Goal: Information Seeking & Learning: Find specific fact

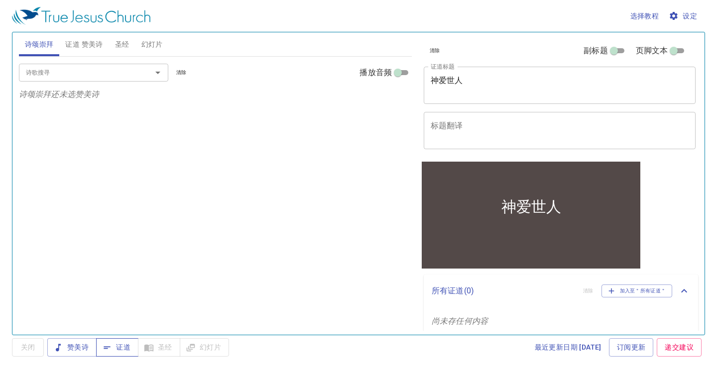
click at [116, 346] on span "证道" at bounding box center [117, 348] width 26 height 12
click at [83, 44] on span "证道 赞美诗" at bounding box center [83, 44] width 37 height 12
click at [122, 44] on span "圣经" at bounding box center [122, 44] width 14 height 12
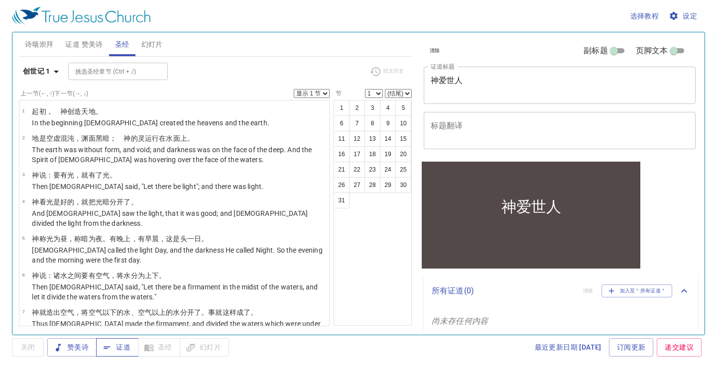
click at [114, 347] on span "证道" at bounding box center [117, 348] width 26 height 12
click at [676, 12] on icon "button" at bounding box center [674, 16] width 10 height 10
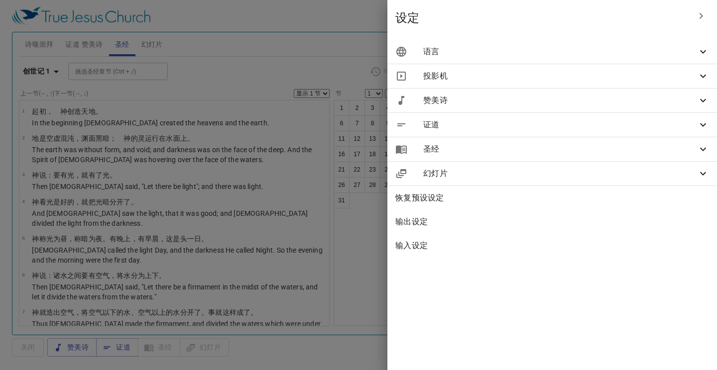
click at [662, 48] on span "语言" at bounding box center [560, 52] width 274 height 12
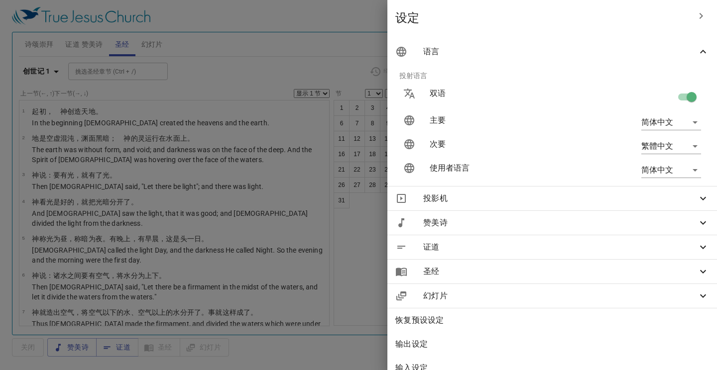
click at [662, 48] on span "语言" at bounding box center [560, 52] width 274 height 12
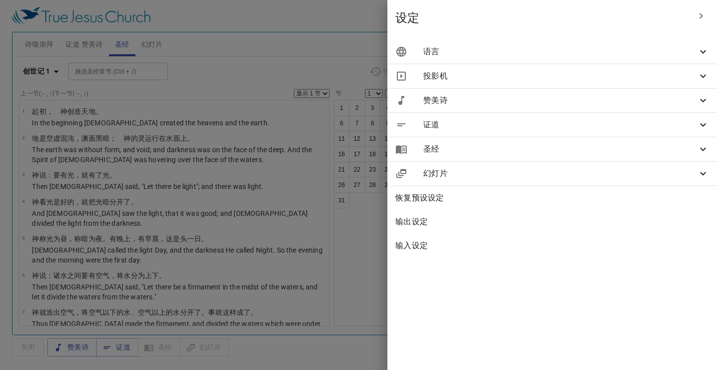
click at [697, 15] on icon "button" at bounding box center [701, 16] width 12 height 12
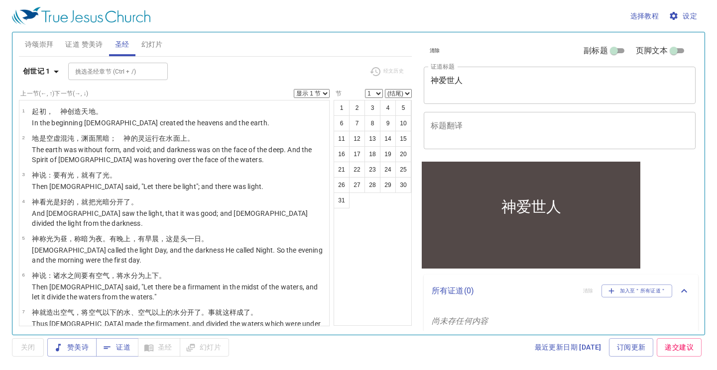
click at [690, 15] on span "设定" at bounding box center [684, 16] width 26 height 12
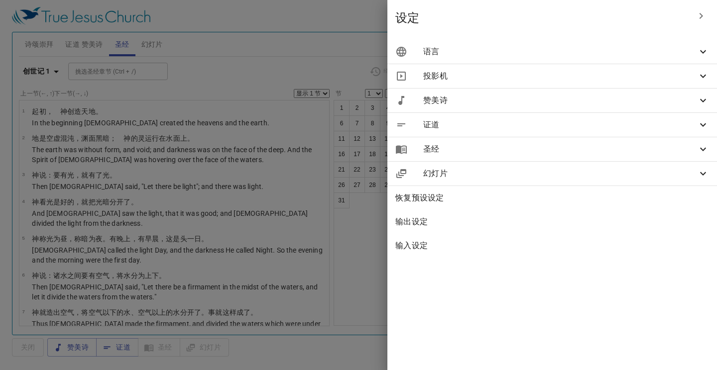
click at [710, 53] on div "语言" at bounding box center [552, 52] width 330 height 24
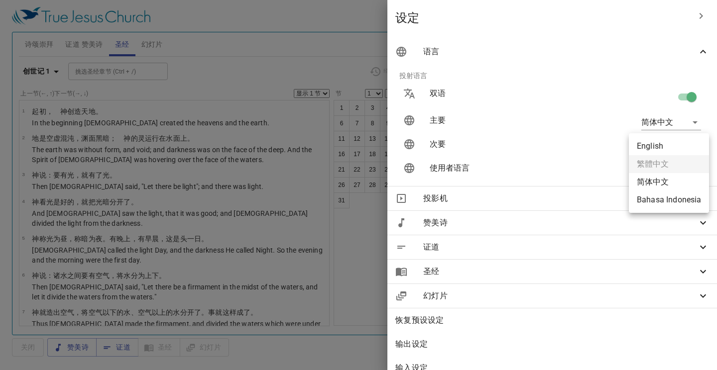
click at [697, 146] on body "选择教程 设定 诗颂崇拜 证道 赞美诗 圣经 幻灯片 诗歌搜寻 诗歌搜寻 清除 播放音频 诗颂崇拜还未选赞美诗 诗歌搜寻 诗歌搜寻 清除 播放音频 证道还未选…" at bounding box center [358, 185] width 717 height 370
click at [695, 164] on ul "English 繁體中文 简体中文 Bahasa Indonesia" at bounding box center [669, 173] width 80 height 80
click at [629, 93] on div at bounding box center [358, 185] width 717 height 370
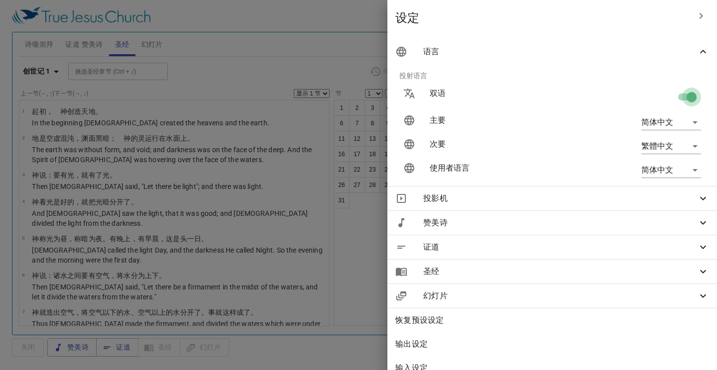
click at [684, 97] on input "checkbox" at bounding box center [691, 99] width 57 height 19
checkbox input "false"
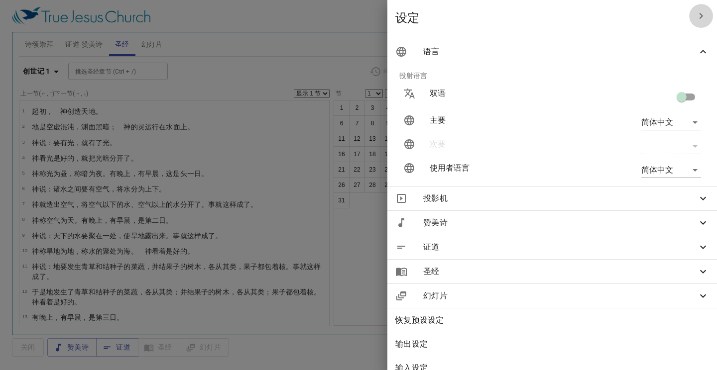
click at [701, 13] on icon "button" at bounding box center [701, 16] width 12 height 12
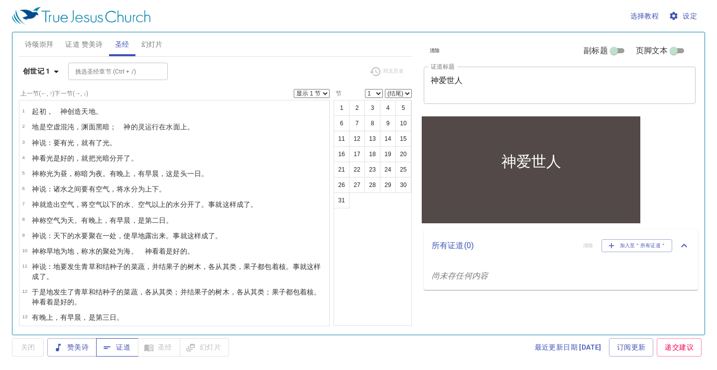
click at [123, 351] on span "证道" at bounding box center [117, 348] width 26 height 12
click at [117, 351] on span "证道" at bounding box center [117, 348] width 26 height 12
click at [127, 44] on span "圣经" at bounding box center [122, 44] width 14 height 12
click at [87, 40] on span "证道 赞美诗" at bounding box center [83, 44] width 37 height 12
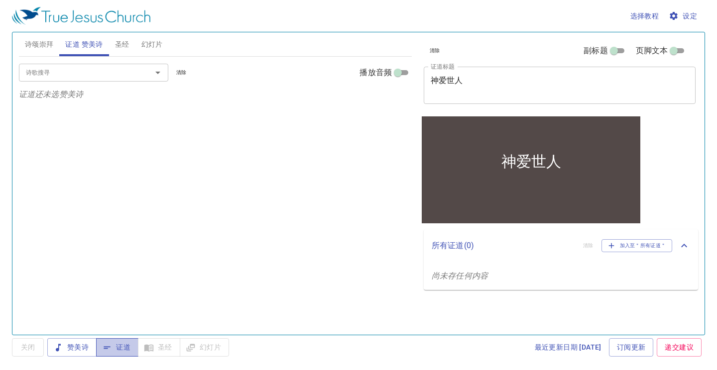
click at [116, 352] on span "证道" at bounding box center [117, 348] width 26 height 12
click at [43, 48] on span "诗颂崇拜" at bounding box center [39, 44] width 29 height 12
click at [116, 352] on span "证道" at bounding box center [117, 348] width 26 height 12
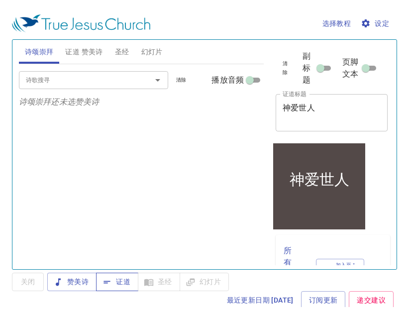
scroll to position [4, 0]
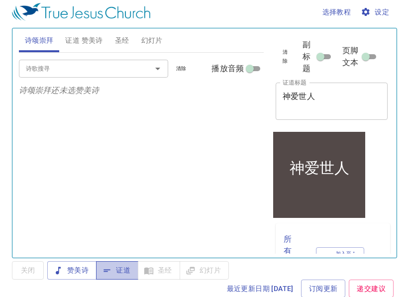
click at [122, 271] on span "证道" at bounding box center [117, 270] width 26 height 12
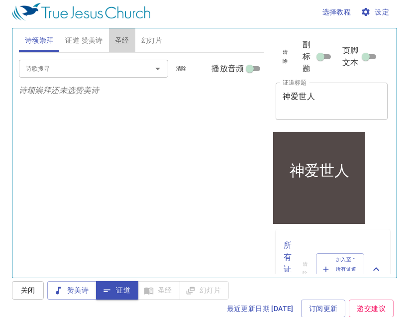
click at [122, 39] on span "圣经" at bounding box center [122, 40] width 14 height 12
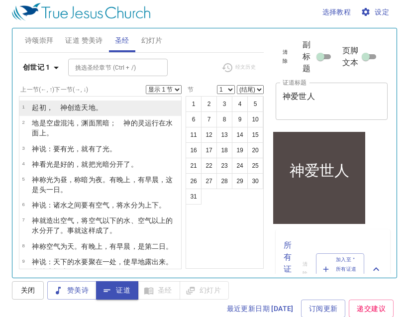
click at [79, 110] on wh430 "创造 天 地 。" at bounding box center [84, 108] width 35 height 8
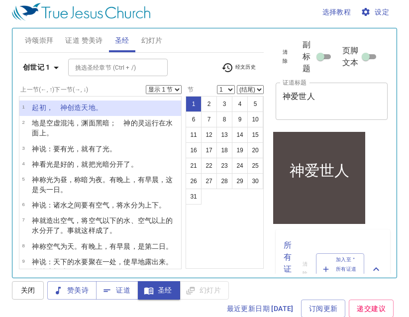
click at [177, 90] on select "显示 1 节 显示 2 节 显示 3 节 显示 4 节 显示 5 节" at bounding box center [164, 89] width 36 height 9
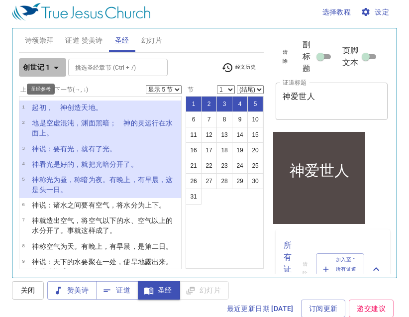
click at [56, 68] on icon "button" at bounding box center [56, 68] width 5 height 2
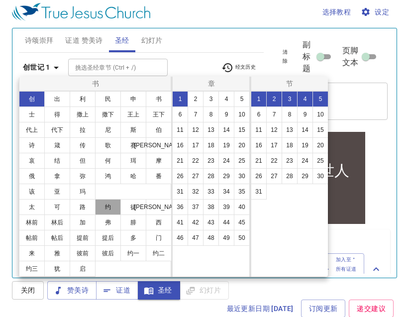
click at [108, 207] on button "约" at bounding box center [108, 207] width 26 height 16
select select "1"
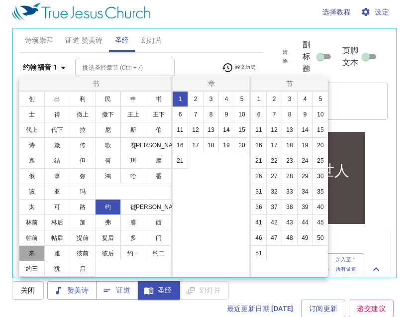
click at [37, 257] on button "来" at bounding box center [32, 253] width 26 height 16
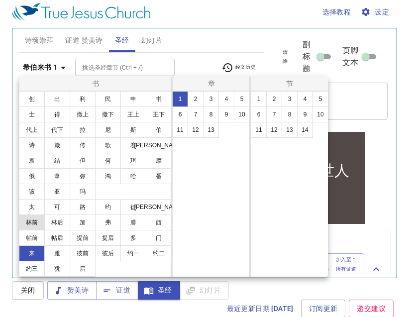
click at [33, 223] on button "林前" at bounding box center [32, 223] width 26 height 16
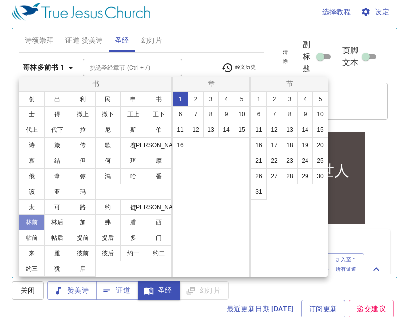
click at [33, 223] on button "林前" at bounding box center [32, 223] width 26 height 16
click at [182, 113] on button "6" at bounding box center [180, 115] width 16 height 16
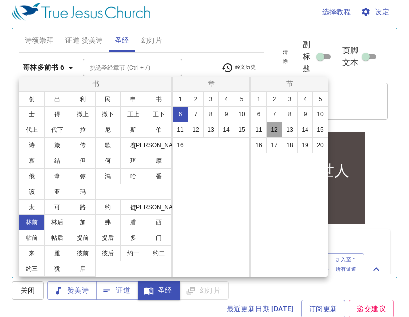
click at [276, 133] on button "12" at bounding box center [274, 130] width 16 height 16
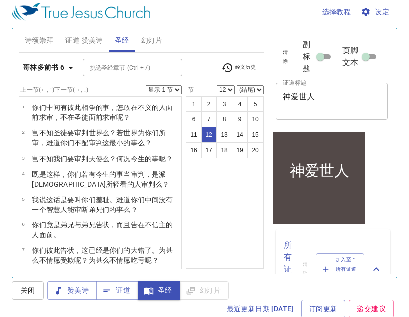
scroll to position [216, 0]
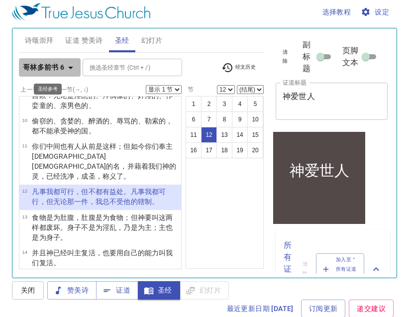
click at [70, 67] on icon "button" at bounding box center [70, 68] width 5 height 2
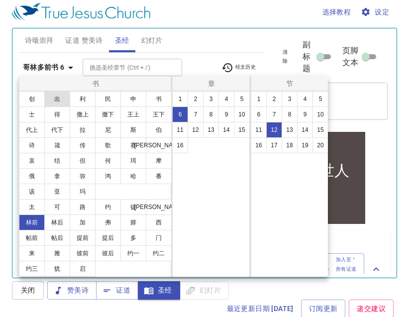
click at [53, 101] on button "出" at bounding box center [57, 99] width 26 height 16
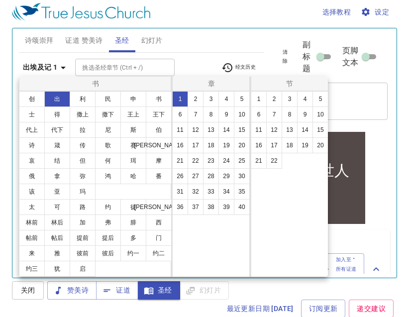
scroll to position [0, 0]
click at [225, 146] on button "19" at bounding box center [227, 145] width 16 height 16
click at [306, 102] on button "4" at bounding box center [305, 99] width 16 height 16
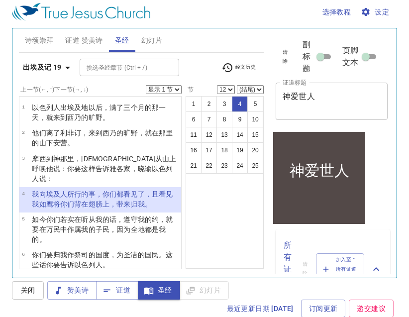
select select "4"
click at [177, 91] on select "显示 1 节 显示 2 节 显示 3 节 显示 4 节 显示 5 节" at bounding box center [164, 89] width 36 height 9
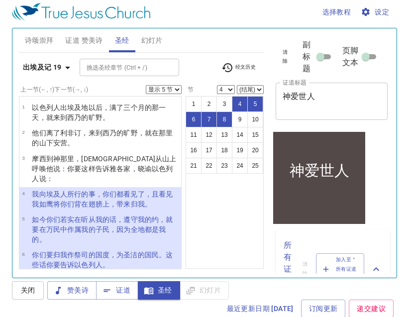
click at [178, 91] on select "显示 1 节 显示 2 节 显示 3 节 显示 4 节 显示 5 节" at bounding box center [164, 89] width 36 height 9
click at [65, 67] on icon "button" at bounding box center [68, 68] width 12 height 12
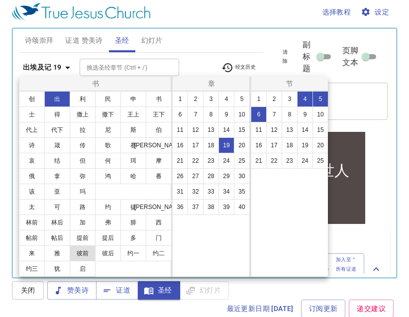
click at [86, 254] on button "彼前" at bounding box center [83, 253] width 26 height 16
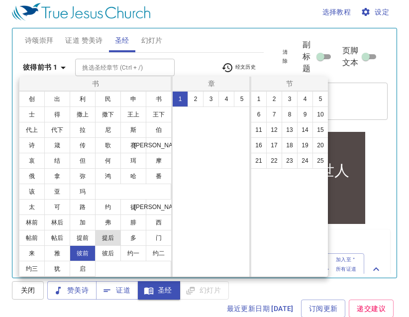
select select "1"
click at [194, 96] on button "2" at bounding box center [196, 99] width 16 height 16
click at [306, 115] on button "9" at bounding box center [305, 115] width 16 height 16
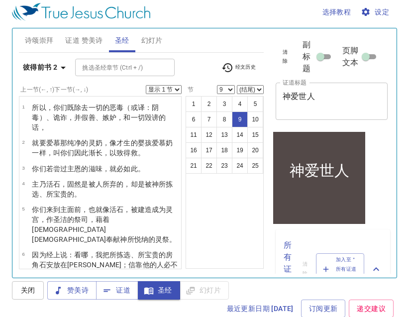
scroll to position [166, 0]
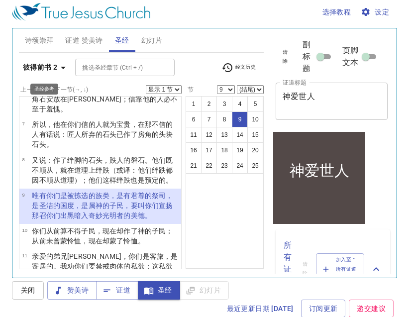
click at [64, 69] on icon "button" at bounding box center [63, 68] width 12 height 12
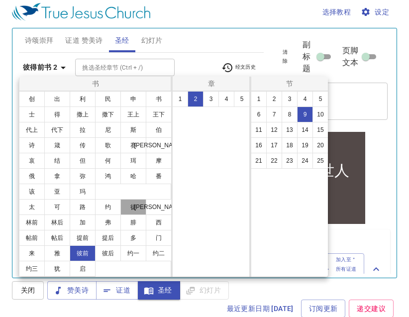
click at [137, 206] on button "徒" at bounding box center [134, 207] width 26 height 16
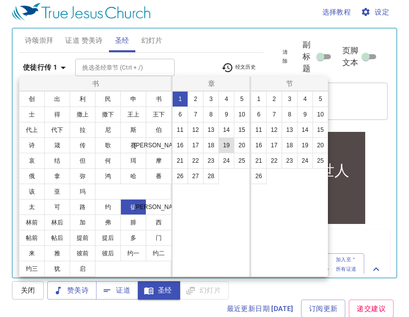
scroll to position [0, 0]
click at [244, 130] on button "15" at bounding box center [242, 130] width 16 height 16
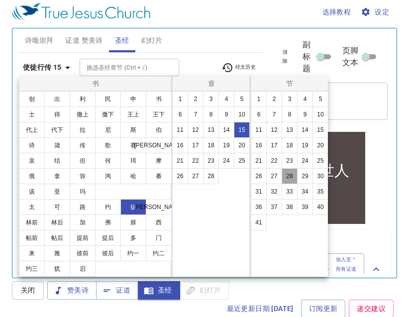
click at [291, 175] on button "28" at bounding box center [290, 176] width 16 height 16
select select "28"
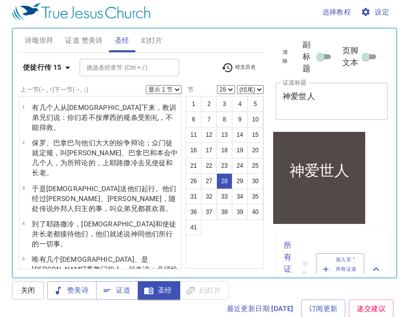
scroll to position [657, 0]
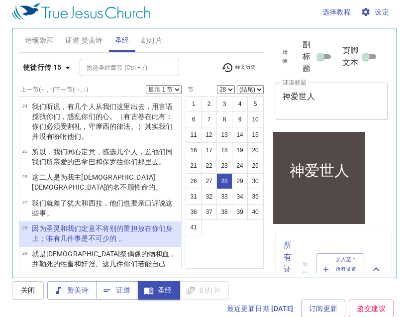
click at [231, 89] on select "1 2 3 4 5 6 7 8 9 10 11 12 13 14 15 16 17 18 19 20 21 22 23 24 25 26 27 28 29 3…" at bounding box center [226, 89] width 18 height 9
click at [178, 91] on select "显示 1 节 显示 2 节 显示 3 节 显示 4 节 显示 5 节" at bounding box center [164, 89] width 36 height 9
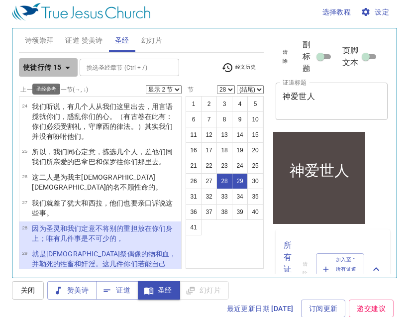
click at [67, 67] on icon "button" at bounding box center [67, 68] width 5 height 2
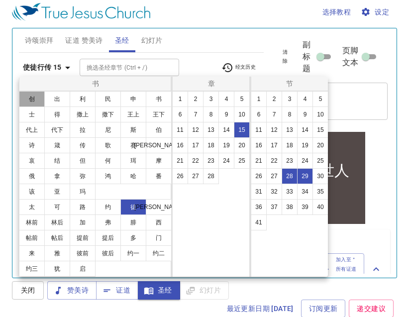
click at [31, 96] on button "创" at bounding box center [32, 99] width 26 height 16
select select "1"
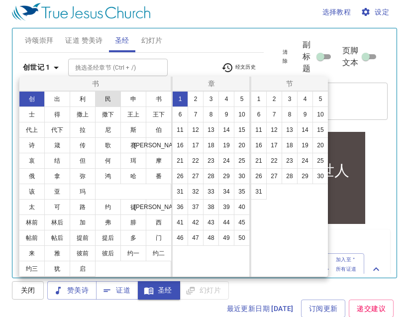
scroll to position [0, 0]
click at [276, 175] on button "27" at bounding box center [274, 176] width 16 height 16
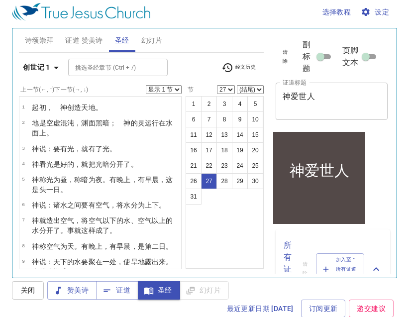
scroll to position [533, 0]
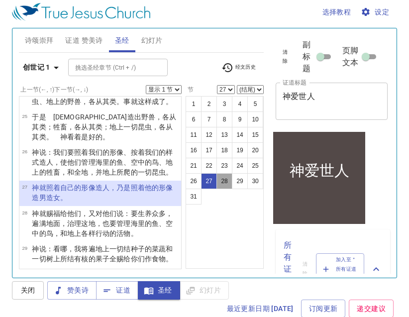
click at [226, 180] on button "28" at bounding box center [225, 181] width 16 height 16
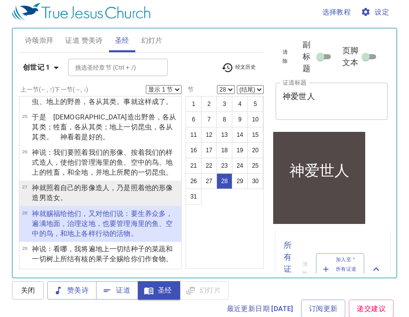
scroll to position [535, 0]
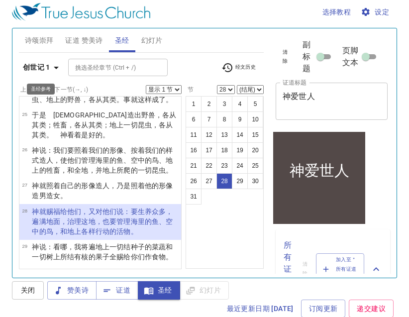
click at [54, 66] on icon "button" at bounding box center [56, 68] width 12 height 12
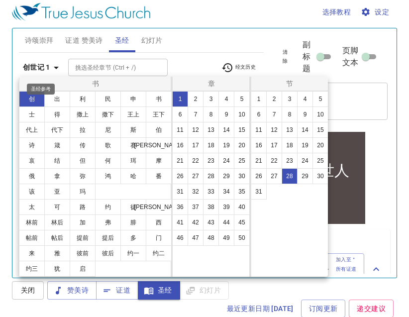
scroll to position [3, 0]
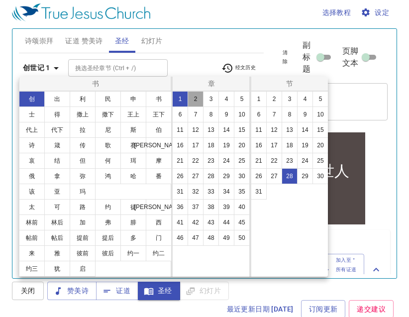
click at [201, 100] on button "2" at bounding box center [196, 99] width 16 height 16
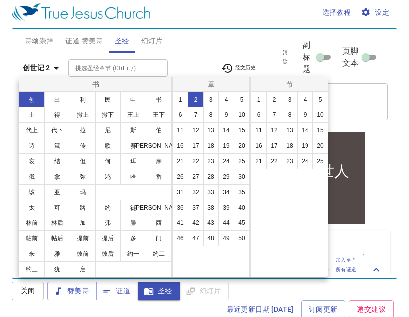
scroll to position [0, 0]
click at [183, 99] on button "1" at bounding box center [180, 100] width 16 height 16
click at [191, 61] on div at bounding box center [204, 158] width 409 height 317
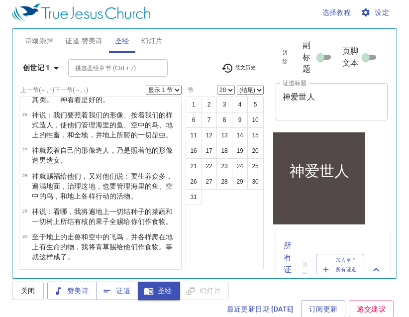
scroll to position [571, 0]
click at [244, 66] on span "经文历史" at bounding box center [239, 68] width 34 height 12
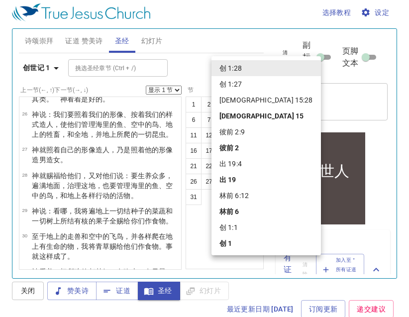
click at [242, 28] on div at bounding box center [204, 158] width 409 height 317
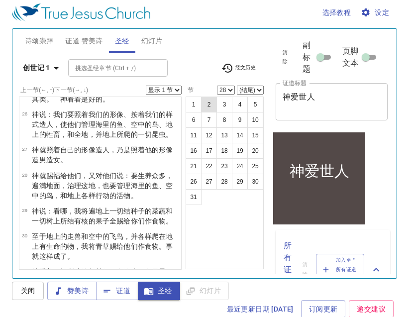
click at [208, 105] on button "2" at bounding box center [209, 105] width 16 height 16
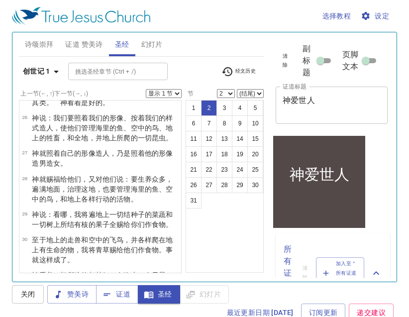
scroll to position [0, 0]
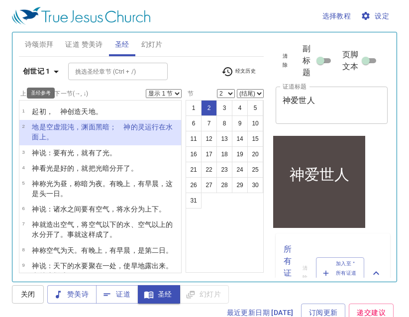
click at [56, 74] on icon "button" at bounding box center [56, 72] width 12 height 12
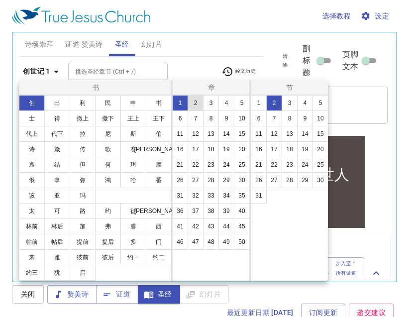
click at [195, 100] on button "2" at bounding box center [196, 103] width 16 height 16
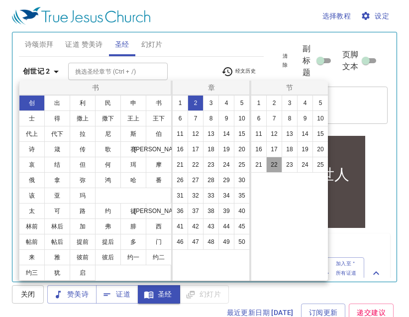
click at [276, 162] on button "22" at bounding box center [274, 165] width 16 height 16
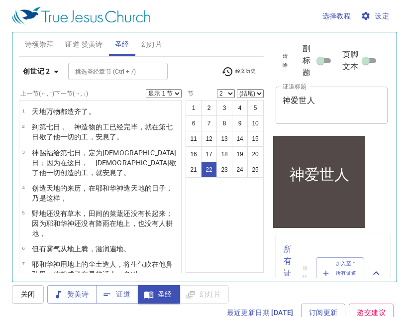
select select "22"
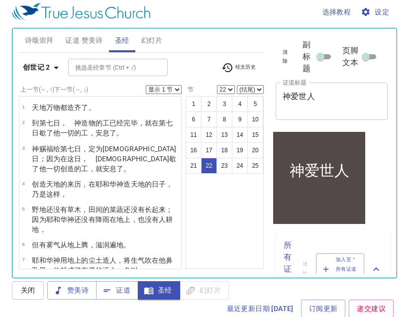
scroll to position [453, 0]
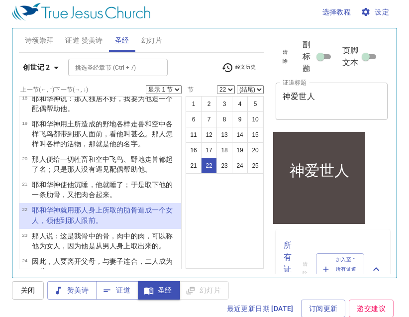
click at [178, 91] on select "显示 1 节 显示 2 节 显示 3 节 显示 4 节 显示 5 节" at bounding box center [164, 89] width 36 height 9
select select "4"
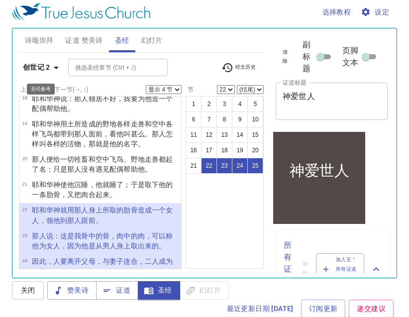
click at [53, 68] on icon "button" at bounding box center [56, 68] width 12 height 12
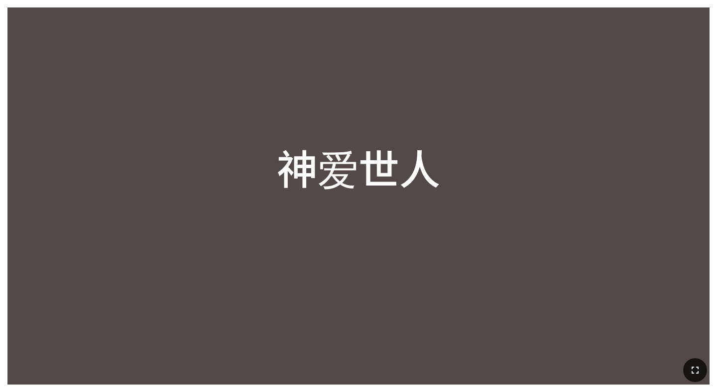
click at [695, 377] on button "button" at bounding box center [695, 371] width 24 height 24
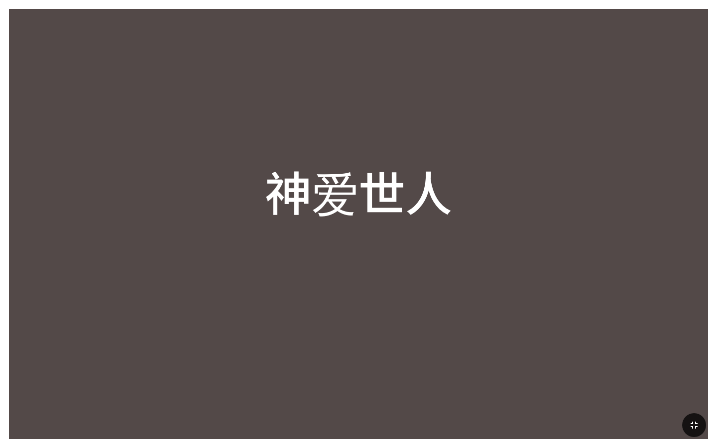
click at [695, 392] on button "button" at bounding box center [694, 425] width 24 height 24
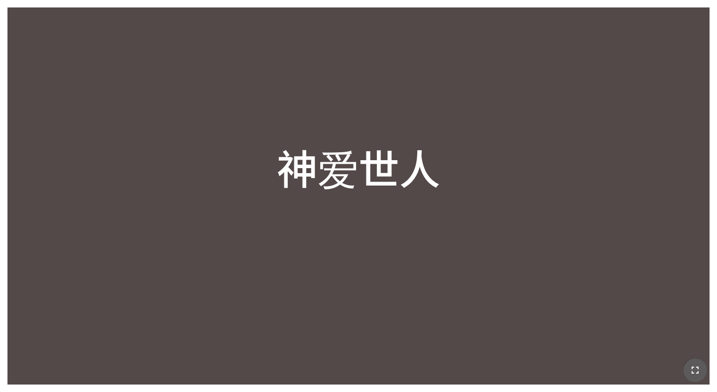
click at [695, 376] on icon "button" at bounding box center [695, 371] width 12 height 12
drag, startPoint x: 707, startPoint y: 197, endPoint x: 668, endPoint y: 197, distance: 39.3
click at [668, 197] on div "神爱世人" at bounding box center [358, 167] width 702 height 245
drag, startPoint x: 375, startPoint y: 209, endPoint x: 394, endPoint y: 143, distance: 68.3
click at [394, 143] on div "神爱世人" at bounding box center [358, 167] width 702 height 245
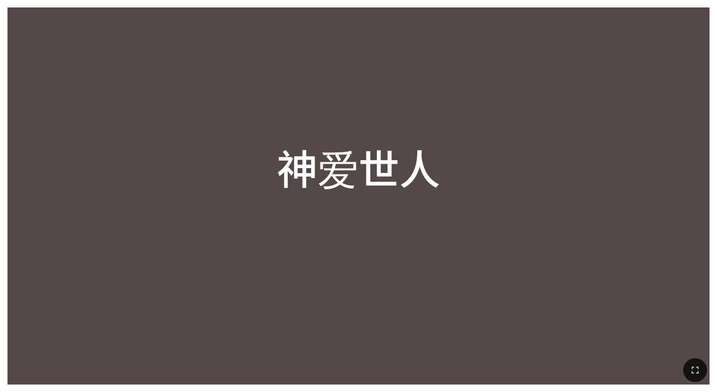
click at [267, 219] on div "神爱世人" at bounding box center [358, 167] width 702 height 245
drag, startPoint x: 270, startPoint y: 39, endPoint x: 272, endPoint y: 23, distance: 16.1
click at [252, 27] on div "神爱世人 神爱世人" at bounding box center [358, 195] width 702 height 377
drag, startPoint x: 231, startPoint y: 149, endPoint x: 222, endPoint y: 131, distance: 19.6
click at [222, 131] on div "神爱世人" at bounding box center [358, 167] width 702 height 245
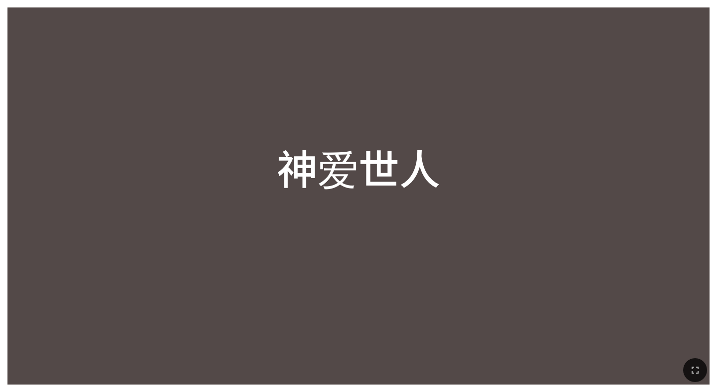
drag, startPoint x: 712, startPoint y: 197, endPoint x: 688, endPoint y: 201, distance: 23.7
click at [697, 200] on div "神爱世人 神爱世人" at bounding box center [358, 196] width 717 height 392
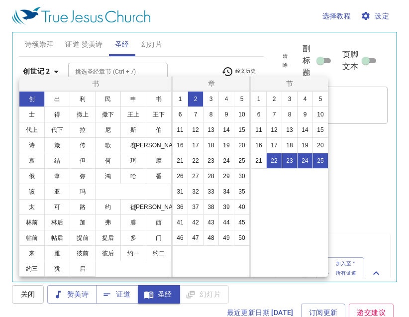
select select "4"
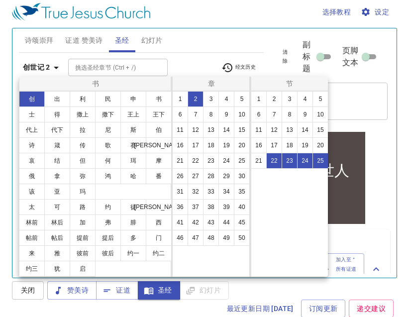
click at [198, 101] on button "2" at bounding box center [196, 99] width 16 height 16
click at [307, 146] on button "19" at bounding box center [305, 145] width 16 height 16
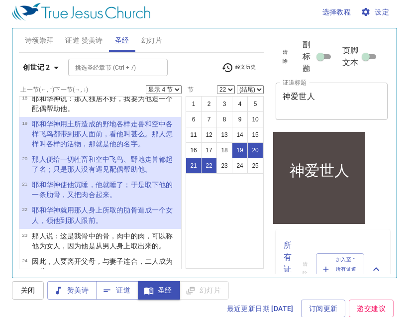
select select "19"
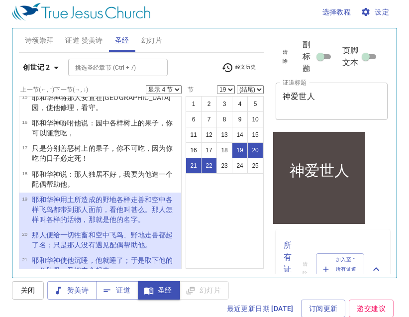
click at [180, 88] on select "显示 1 节 显示 2 节 显示 3 节 显示 4 节 显示 5 节" at bounding box center [164, 89] width 36 height 9
select select "2"
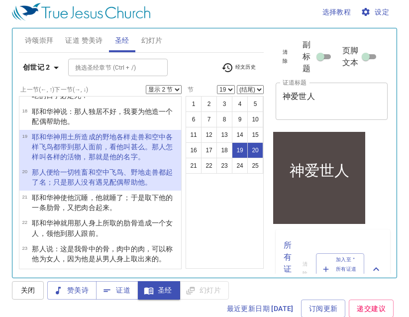
scroll to position [453, 0]
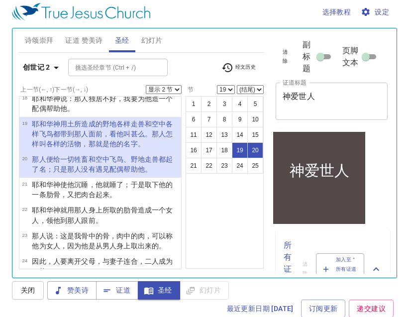
click at [8, 137] on div "选择教程 设定 诗颂崇拜 证道 赞美诗 圣经 幻灯片 诗歌搜寻 诗歌搜寻 清除 播放音频 诗颂崇拜还未选赞美诗 诗歌搜寻 诗歌搜寻 清除 播放音频 证道还未选…" at bounding box center [204, 154] width 409 height 317
drag, startPoint x: 116, startPoint y: 123, endPoint x: 108, endPoint y: 124, distance: 8.1
click at [108, 124] on ul "1 天 地 万物 都造齐了 。 2 到第七 日 ，　神 造 物的工 已经完毕 ，就在第七 日 歇了 他一切的工 ，安息了。 3 神 赐福 给第七 日 ，定为圣…" at bounding box center [100, 182] width 163 height 173
click at [88, 92] on label "上一节 (←, ↑) 下一节 (→, ↓)" at bounding box center [54, 90] width 68 height 6
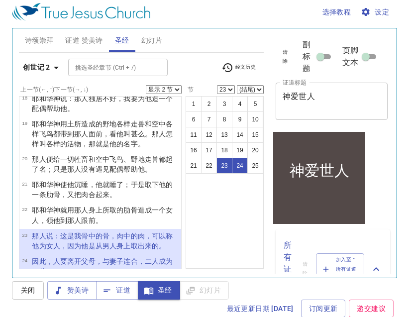
select select "25"
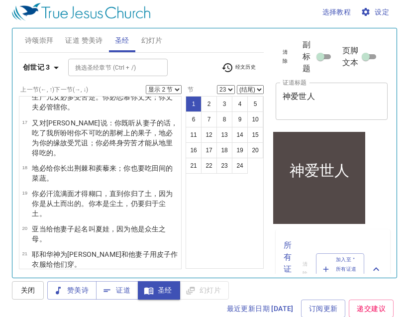
select select "1"
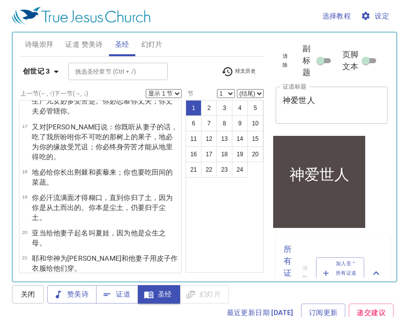
scroll to position [0, 0]
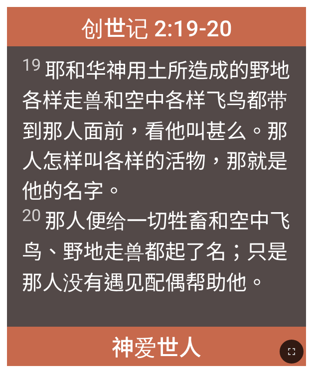
click at [276, 130] on span "19 [DEMOGRAPHIC_DATA] 用土 所造成的 野地 各样走兽 和空中 各样飞鸟 都带 到那人 面前，看 他叫 甚么。那人 怎样叫 各样的活 物 …" at bounding box center [156, 175] width 269 height 243
click at [276, 189] on span "19 [DEMOGRAPHIC_DATA] 用土 所造成的 野地 各样走兽 和空中 各样飞鸟 都带 到那人 面前，看 他叫 甚么。那人 怎样叫 各样的活 物 …" at bounding box center [156, 175] width 269 height 243
